Goal: Navigation & Orientation: Understand site structure

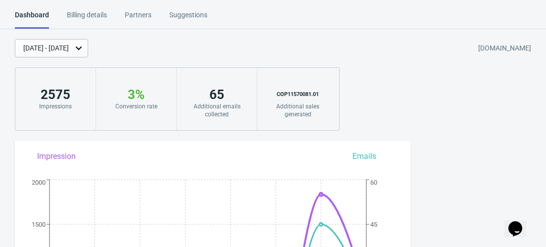
click at [87, 18] on div "Billing details" at bounding box center [87, 18] width 40 height 17
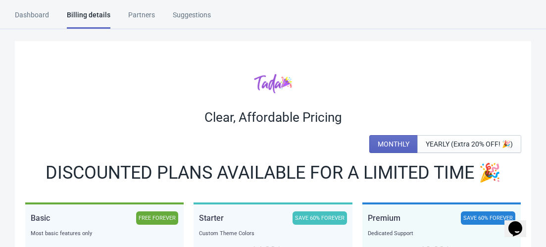
click at [143, 17] on div "Partners" at bounding box center [141, 18] width 27 height 17
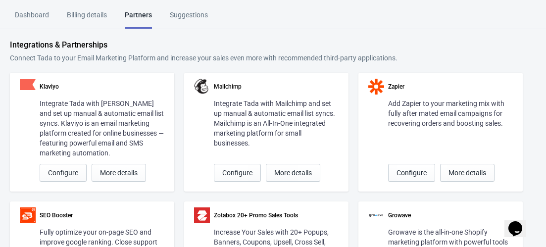
click at [193, 17] on div "Suggestions" at bounding box center [189, 18] width 38 height 17
click at [35, 20] on div "Dashboard" at bounding box center [32, 18] width 34 height 17
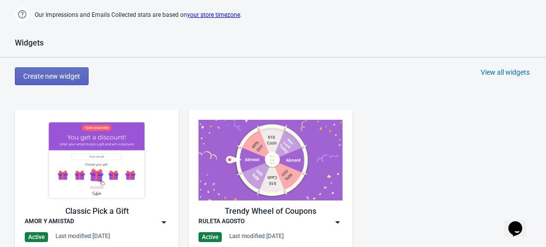
click at [496, 73] on div "View all widgets" at bounding box center [505, 72] width 49 height 10
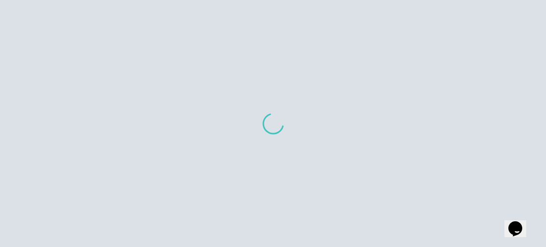
scroll to position [10, 0]
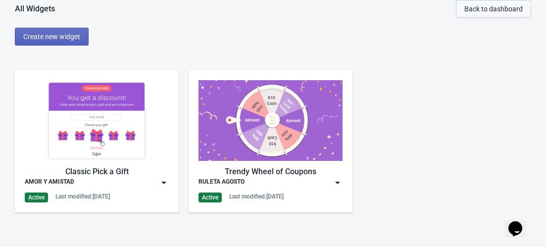
click at [481, 7] on span "Back to dashboard" at bounding box center [493, 9] width 58 height 8
